Goal: Information Seeking & Learning: Learn about a topic

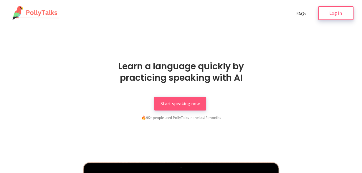
click at [336, 16] on link "Log In" at bounding box center [335, 13] width 35 height 14
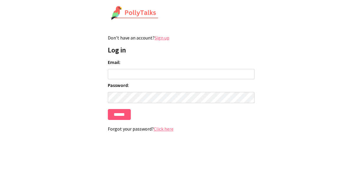
click at [122, 71] on input "Email:" at bounding box center [181, 74] width 147 height 10
click at [123, 75] on input "Email:" at bounding box center [181, 74] width 147 height 10
drag, startPoint x: 20, startPoint y: 51, endPoint x: 25, endPoint y: 46, distance: 6.9
click at [21, 51] on html "Don't have an account? Sign up Log in Email: Password: ****** Forgot your passw…" at bounding box center [181, 71] width 362 height 143
click at [110, 73] on input "Email:" at bounding box center [181, 74] width 147 height 10
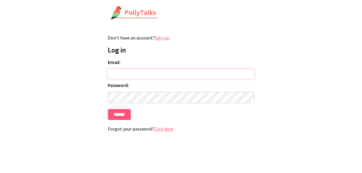
paste input "**********"
type input "**********"
click at [120, 113] on input "******" at bounding box center [119, 114] width 23 height 11
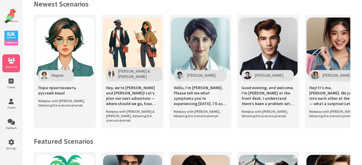
scroll to position [276, 0]
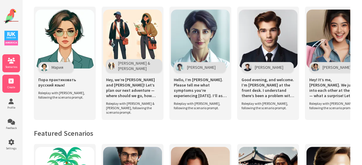
click at [14, 83] on icon at bounding box center [11, 81] width 18 height 6
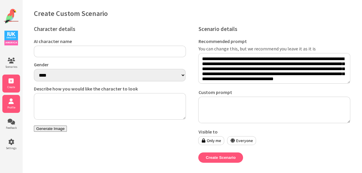
click at [17, 104] on icon at bounding box center [11, 101] width 18 height 6
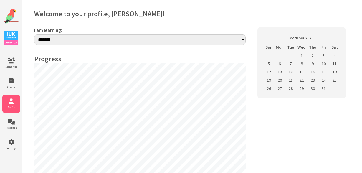
select select "**"
click at [12, 123] on icon at bounding box center [11, 122] width 18 height 6
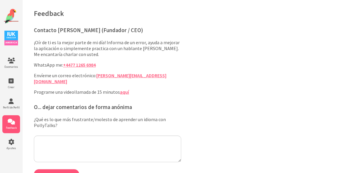
click at [15, 40] on img at bounding box center [11, 38] width 14 height 15
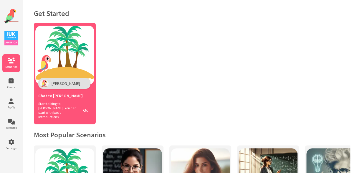
click at [69, 99] on div "Chat to [PERSON_NAME]" at bounding box center [64, 95] width 53 height 13
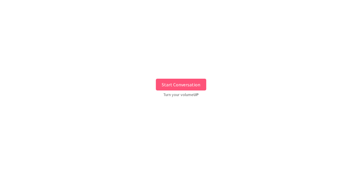
click at [183, 81] on button "Start Conversation" at bounding box center [181, 85] width 50 height 12
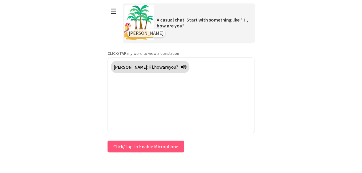
click at [142, 145] on button "Click/Tap to Enable Microphone" at bounding box center [145, 146] width 77 height 12
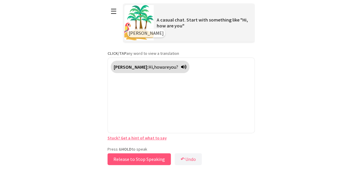
click at [147, 159] on button "Release to Stop Speaking" at bounding box center [138, 159] width 63 height 12
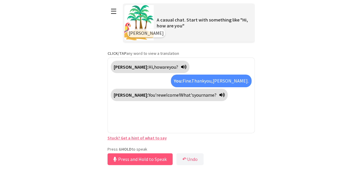
click at [199, 96] on div "[PERSON_NAME]: You're welcome! What's your name?" at bounding box center [169, 95] width 117 height 12
click at [219, 95] on icon at bounding box center [221, 94] width 5 height 5
click at [136, 160] on button "Release to Stop Speaking" at bounding box center [138, 159] width 63 height 12
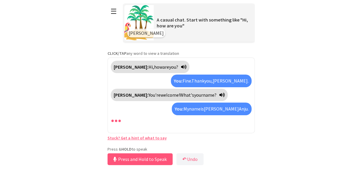
scroll to position [4, 0]
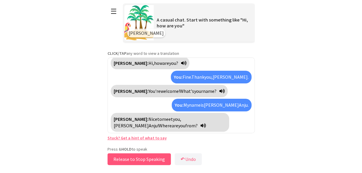
click at [138, 159] on button "Release to Stop Speaking" at bounding box center [138, 159] width 63 height 12
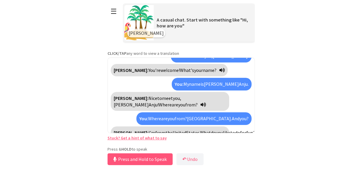
scroll to position [38, 0]
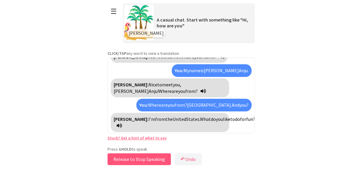
click at [138, 159] on button "Release to Stop Speaking" at bounding box center [138, 159] width 63 height 12
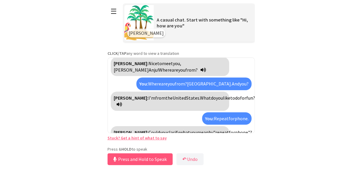
scroll to position [73, 0]
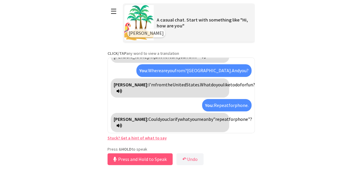
click at [122, 126] on icon at bounding box center [119, 125] width 5 height 5
click at [148, 119] on span "Could" at bounding box center [153, 119] width 11 height 6
click at [162, 118] on span "you" at bounding box center [165, 119] width 7 height 6
click at [166, 121] on span "clarify" at bounding box center [172, 119] width 13 height 6
click at [180, 121] on span "what" at bounding box center [185, 119] width 10 height 6
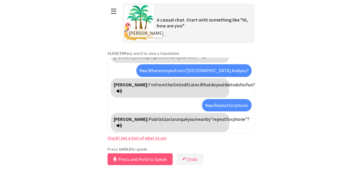
click at [187, 121] on span "you" at bounding box center [190, 119] width 7 height 6
click at [192, 120] on span "mean" at bounding box center [197, 119] width 11 height 6
click at [215, 120] on span ""repeat" at bounding box center [223, 119] width 16 height 6
click at [195, 157] on button "↶ Undo" at bounding box center [189, 159] width 27 height 12
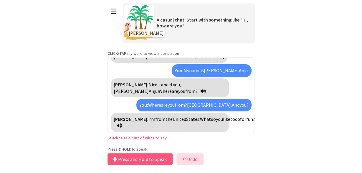
click at [195, 158] on button "↶ Undo" at bounding box center [189, 159] width 27 height 12
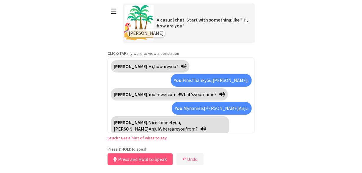
scroll to position [0, 0]
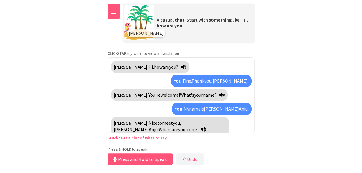
click at [116, 12] on button "☰" at bounding box center [113, 11] width 12 height 15
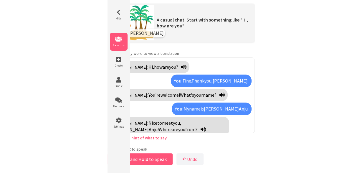
click at [120, 43] on li "Scenarios" at bounding box center [119, 42] width 18 height 18
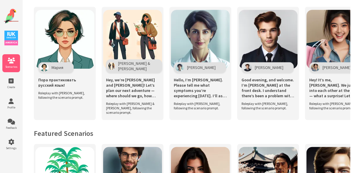
scroll to position [276, 0]
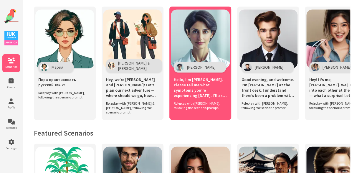
click at [196, 66] on div "[PERSON_NAME]" at bounding box center [200, 67] width 52 height 11
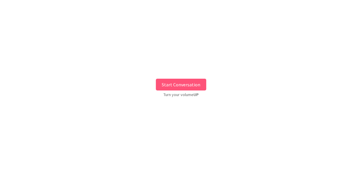
click at [183, 83] on button "Start Conversation" at bounding box center [181, 85] width 50 height 12
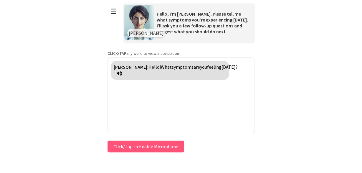
click at [172, 68] on span "symptoms" at bounding box center [183, 67] width 22 height 6
click at [191, 67] on span "are" at bounding box center [194, 67] width 6 height 6
click at [205, 66] on span "feeling" at bounding box center [212, 67] width 14 height 6
click at [231, 70] on span "[DATE]?" at bounding box center [239, 67] width 16 height 6
click at [191, 68] on span "son" at bounding box center [194, 67] width 7 height 6
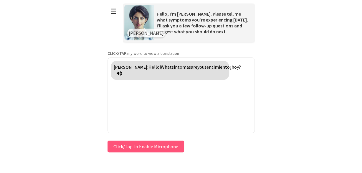
click at [191, 69] on span "are" at bounding box center [194, 67] width 6 height 6
click at [198, 67] on span "you" at bounding box center [201, 67] width 7 height 6
click at [161, 67] on span "What" at bounding box center [166, 67] width 11 height 6
click at [148, 66] on span "Hello!" at bounding box center [154, 67] width 12 height 6
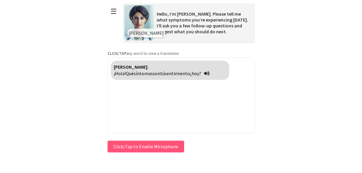
click at [135, 149] on div "Press & HOLD to speak Click/Tap to Enable Microphone ↶ Undo Save No voice detec…" at bounding box center [180, 146] width 147 height 15
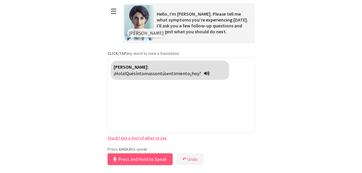
click at [131, 166] on div "Press & HOLD to speak Press and Hold to Speak ↶ Undo Save No voice detected. Ho…" at bounding box center [180, 156] width 147 height 20
click at [132, 163] on button "Release to Stop Speaking" at bounding box center [138, 159] width 63 height 12
click at [133, 163] on button "Release to Stop Speaking" at bounding box center [138, 159] width 63 height 12
click at [133, 160] on button "Release to Stop Speaking" at bounding box center [138, 159] width 63 height 12
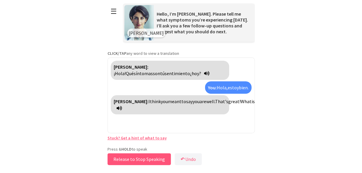
click at [133, 160] on button "Release to Stop Speaking" at bounding box center [138, 159] width 63 height 12
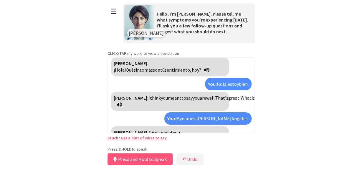
scroll to position [17, 0]
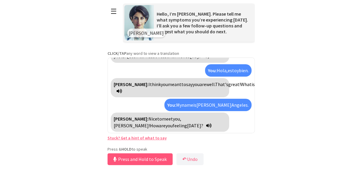
click at [187, 122] on span "feeling" at bounding box center [180, 125] width 14 height 6
click at [150, 160] on button "Press and Hold to Speak" at bounding box center [139, 159] width 65 height 12
click at [150, 160] on button "Release to Stop Speaking" at bounding box center [138, 159] width 63 height 12
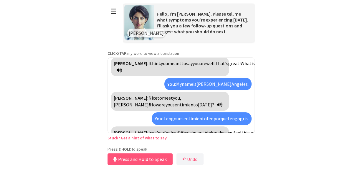
scroll to position [52, 0]
